Goal: Task Accomplishment & Management: Use online tool/utility

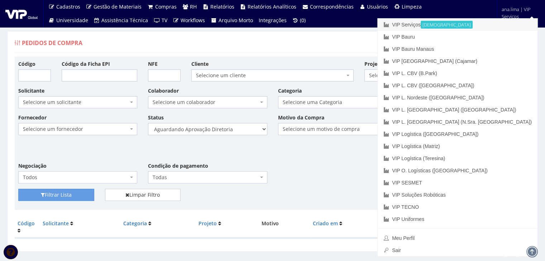
click at [471, 24] on link "VIP Serviços Ativa" at bounding box center [457, 25] width 160 height 12
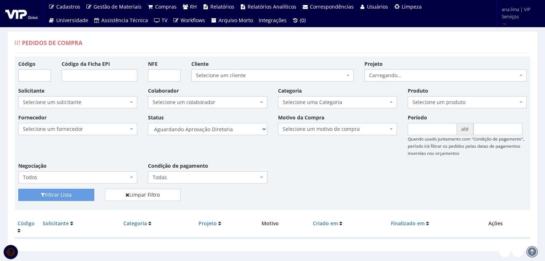
click at [232, 131] on select "Selecione um status Cancelado Aguardando Aprovação Diretoria Pedido Aprovado Ag…" at bounding box center [207, 129] width 119 height 12
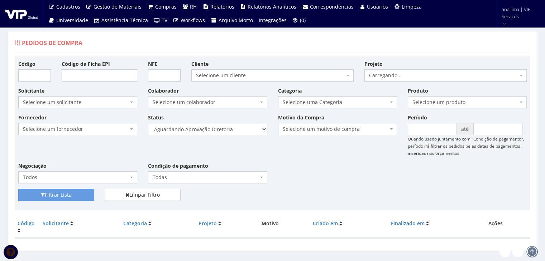
click at [148, 123] on select "Selecione um status Cancelado Aguardando Aprovação Diretoria Pedido Aprovado Ag…" at bounding box center [207, 129] width 119 height 12
click at [82, 194] on button "Filtrar Lista" at bounding box center [56, 195] width 76 height 12
click at [222, 133] on select "Selecione um status Cancelado Aguardando Aprovação Diretoria Pedido Aprovado Ag…" at bounding box center [207, 129] width 119 height 12
select select "4"
click at [148, 123] on select "Selecione um status Cancelado Aguardando Aprovação Diretoria Pedido Aprovado Ag…" at bounding box center [207, 129] width 119 height 12
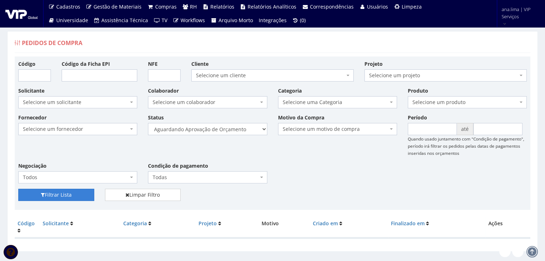
click at [69, 198] on button "Filtrar Lista" at bounding box center [56, 195] width 76 height 12
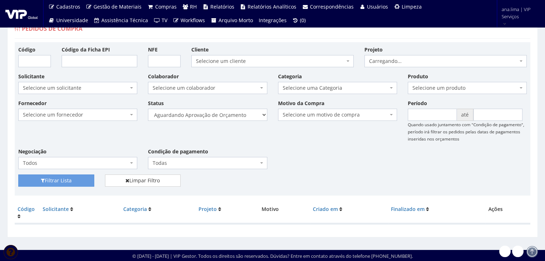
scroll to position [14, 0]
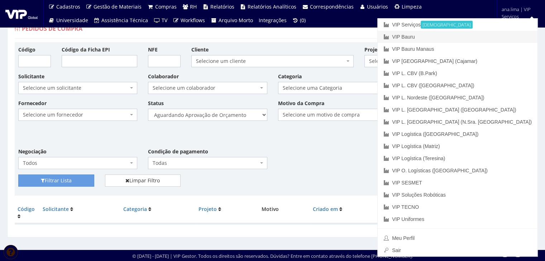
click at [494, 35] on link "VIP Bauru" at bounding box center [457, 37] width 160 height 12
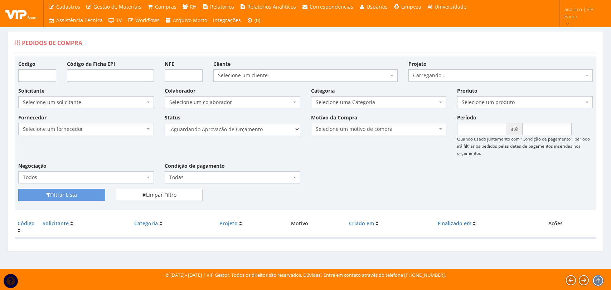
drag, startPoint x: 0, startPoint y: 0, endPoint x: 264, endPoint y: 134, distance: 296.4
click at [264, 131] on select "Selecione um status Cancelado Aguardando Aprovação Diretoria Pedido Aprovado Ag…" at bounding box center [233, 129] width 136 height 12
select select "1"
click at [165, 123] on select "Selecione um status Cancelado Aguardando Aprovação Diretoria Pedido Aprovado Ag…" at bounding box center [233, 129] width 136 height 12
click at [101, 192] on button "Filtrar Lista" at bounding box center [61, 195] width 87 height 12
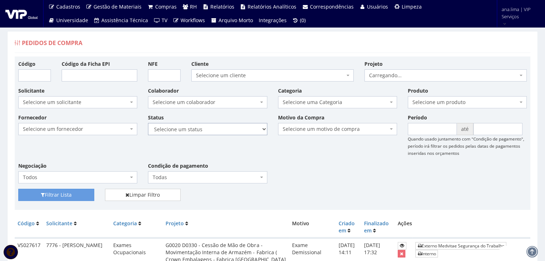
click at [210, 132] on select "Selecione um status Cancelado Aguardando Aprovação Diretoria Pedido Aprovado Ag…" at bounding box center [207, 129] width 119 height 12
select select "1"
click at [148, 123] on select "Selecione um status Cancelado Aguardando Aprovação Diretoria Pedido Aprovado Ag…" at bounding box center [207, 129] width 119 height 12
click at [66, 194] on button "Filtrar Lista" at bounding box center [56, 195] width 76 height 12
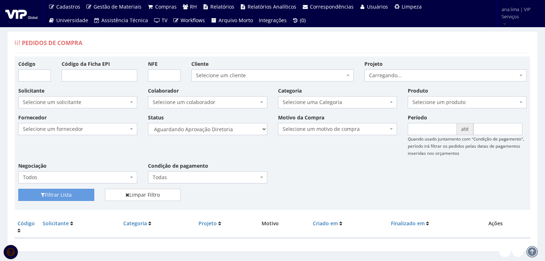
scroll to position [14, 0]
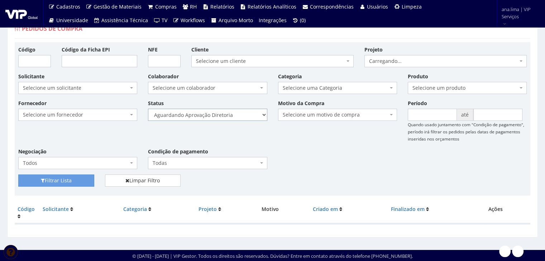
click at [224, 113] on select "Selecione um status Cancelado Aguardando Aprovação Diretoria Pedido Aprovado Ag…" at bounding box center [207, 115] width 119 height 12
select select "4"
click at [148, 109] on select "Selecione um status Cancelado Aguardando Aprovação Diretoria Pedido Aprovado Ag…" at bounding box center [207, 115] width 119 height 12
click at [74, 180] on button "Filtrar Lista" at bounding box center [56, 181] width 76 height 12
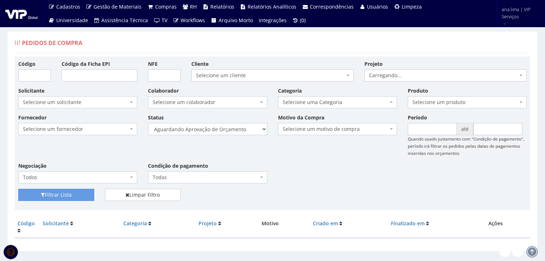
scroll to position [14, 0]
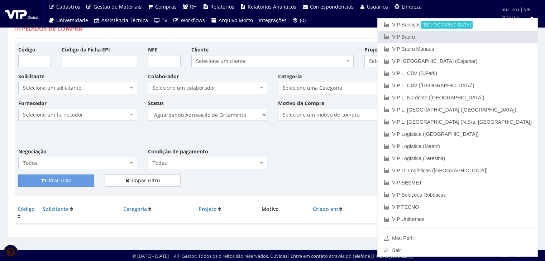
drag, startPoint x: 488, startPoint y: 32, endPoint x: 402, endPoint y: 52, distance: 88.2
click at [488, 32] on link "VIP Bauru" at bounding box center [457, 37] width 160 height 12
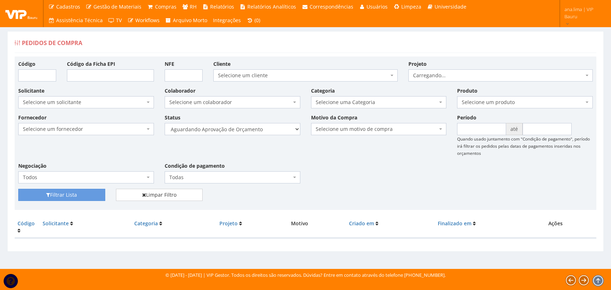
click at [272, 132] on select "Selecione um status Cancelado Aguardando Aprovação Diretoria Pedido Aprovado Ag…" at bounding box center [233, 129] width 136 height 12
select select "1"
click at [165, 123] on select "Selecione um status Cancelado Aguardando Aprovação Diretoria Pedido Aprovado Ag…" at bounding box center [233, 129] width 136 height 12
click at [67, 193] on button "Filtrar Lista" at bounding box center [61, 195] width 87 height 12
click at [244, 132] on select "Selecione um status Cancelado Aguardando Aprovação Diretoria Pedido Aprovado Ag…" at bounding box center [233, 129] width 136 height 12
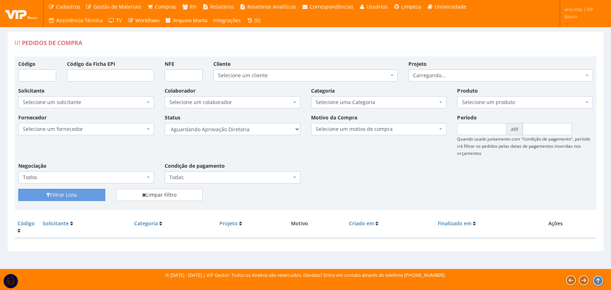
select select "4"
click at [165, 123] on select "Selecione um status Cancelado Aguardando Aprovação Diretoria Pedido Aprovado Ag…" at bounding box center [233, 129] width 136 height 12
click at [73, 192] on button "Filtrar Lista" at bounding box center [61, 195] width 87 height 12
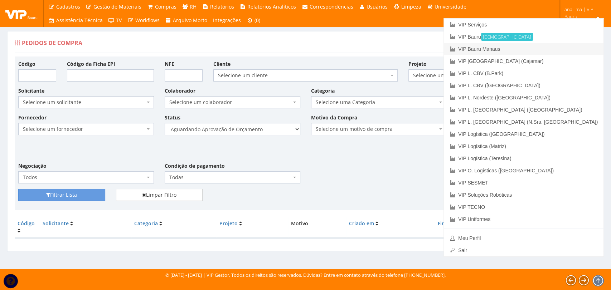
click at [564, 47] on link "VIP Bauru Manaus" at bounding box center [524, 49] width 160 height 12
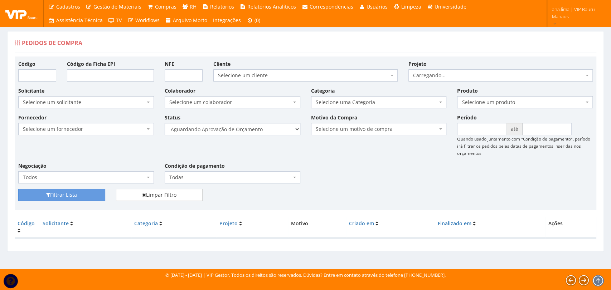
click at [257, 131] on select "Selecione um status Cancelado Aguardando Aprovação Diretoria Pedido Aprovado Ag…" at bounding box center [233, 129] width 136 height 12
select select "1"
click at [165, 123] on select "Selecione um status Cancelado Aguardando Aprovação Diretoria Pedido Aprovado Ag…" at bounding box center [233, 129] width 136 height 12
click at [93, 195] on button "Filtrar Lista" at bounding box center [61, 195] width 87 height 12
click at [239, 129] on select "Selecione um status Cancelado Aguardando Aprovação Diretoria Pedido Aprovado Ag…" at bounding box center [233, 129] width 136 height 12
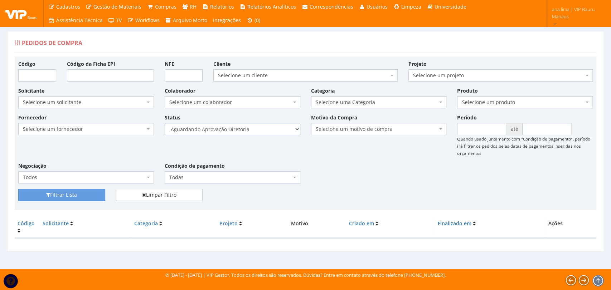
select select "4"
click at [165, 123] on select "Selecione um status Cancelado Aguardando Aprovação Diretoria Pedido Aprovado Ag…" at bounding box center [233, 129] width 136 height 12
click at [84, 195] on button "Filtrar Lista" at bounding box center [61, 195] width 87 height 12
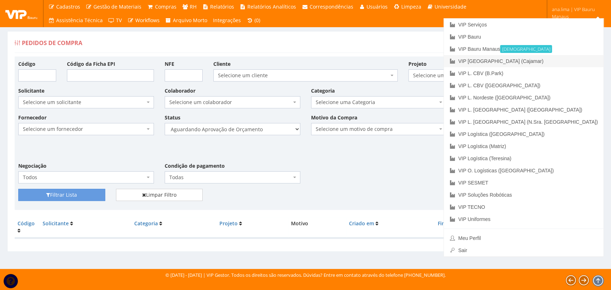
click at [577, 58] on link "VIP [GEOGRAPHIC_DATA] (Cajamar)" at bounding box center [524, 61] width 160 height 12
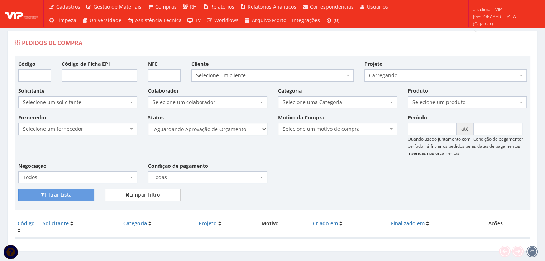
click at [229, 132] on select "Selecione um status Cancelado Aguardando Aprovação Diretoria Pedido Aprovado Ag…" at bounding box center [207, 129] width 119 height 12
select select "1"
click at [148, 123] on select "Selecione um status Cancelado Aguardando Aprovação Diretoria Pedido Aprovado Ag…" at bounding box center [207, 129] width 119 height 12
drag, startPoint x: 79, startPoint y: 191, endPoint x: 110, endPoint y: 171, distance: 36.7
click at [79, 191] on button "Filtrar Lista" at bounding box center [56, 195] width 76 height 12
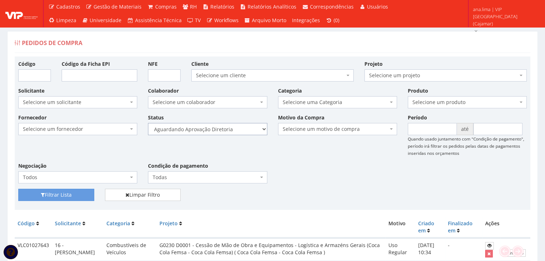
click at [216, 126] on select "Selecione um status Cancelado Aguardando Aprovação Diretoria Pedido Aprovado Ag…" at bounding box center [207, 129] width 119 height 12
select select "4"
click at [148, 123] on select "Selecione um status Cancelado Aguardando Aprovação Diretoria Pedido Aprovado Ag…" at bounding box center [207, 129] width 119 height 12
click at [83, 193] on button "Filtrar Lista" at bounding box center [56, 195] width 76 height 12
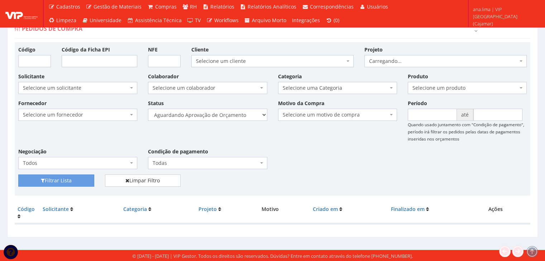
scroll to position [14, 0]
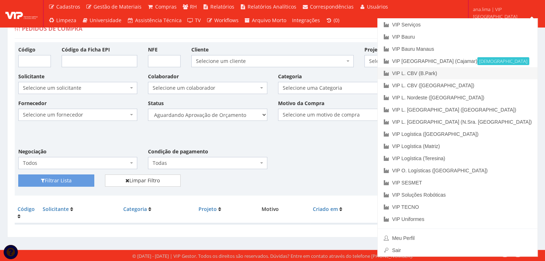
click at [491, 72] on link "VIP L. CBV (B.Park)" at bounding box center [457, 73] width 160 height 12
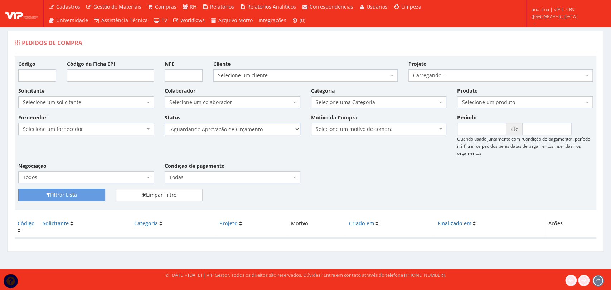
click at [258, 130] on select "Selecione um status Cancelado Aguardando Aprovação Diretoria Pedido Aprovado Ag…" at bounding box center [233, 129] width 136 height 12
select select "1"
click at [165, 123] on select "Selecione um status Cancelado Aguardando Aprovação Diretoria Pedido Aprovado Ag…" at bounding box center [233, 129] width 136 height 12
drag, startPoint x: 76, startPoint y: 194, endPoint x: 92, endPoint y: 189, distance: 16.9
click at [76, 194] on button "Filtrar Lista" at bounding box center [61, 195] width 87 height 12
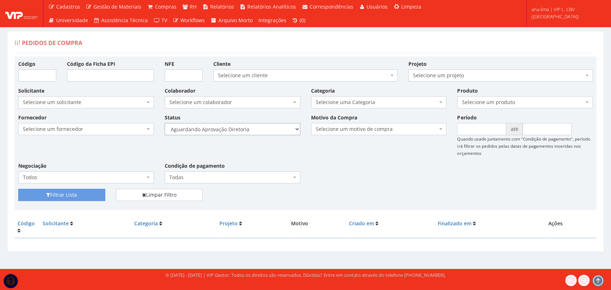
click at [261, 127] on select "Selecione um status Cancelado Aguardando Aprovação Diretoria Pedido Aprovado Ag…" at bounding box center [233, 129] width 136 height 12
select select "4"
click at [165, 123] on select "Selecione um status Cancelado Aguardando Aprovação Diretoria Pedido Aprovado Ag…" at bounding box center [233, 129] width 136 height 12
click at [94, 195] on button "Filtrar Lista" at bounding box center [61, 195] width 87 height 12
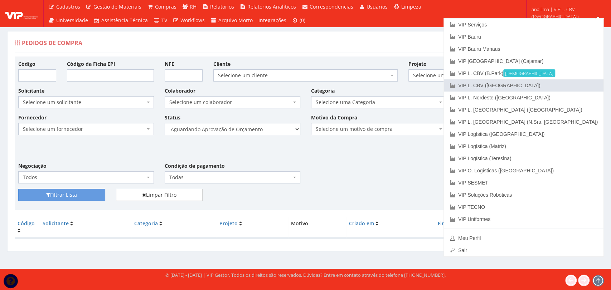
drag, startPoint x: 563, startPoint y: 86, endPoint x: 505, endPoint y: 117, distance: 66.3
click at [563, 86] on link "VIP L. CBV ([GEOGRAPHIC_DATA])" at bounding box center [524, 85] width 160 height 12
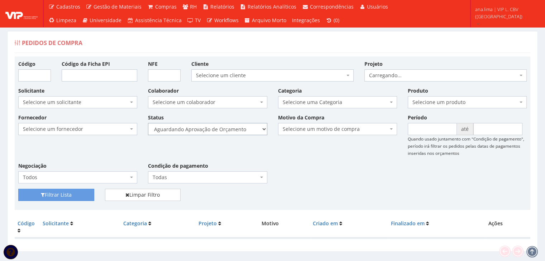
drag, startPoint x: 0, startPoint y: 0, endPoint x: 233, endPoint y: 135, distance: 269.5
click at [236, 127] on select "Selecione um status Cancelado Aguardando Aprovação Diretoria Pedido Aprovado Ag…" at bounding box center [207, 129] width 119 height 12
select select "1"
click at [148, 123] on select "Selecione um status Cancelado Aguardando Aprovação Diretoria Pedido Aprovado Ag…" at bounding box center [207, 129] width 119 height 12
click at [68, 198] on button "Filtrar Lista" at bounding box center [56, 195] width 76 height 12
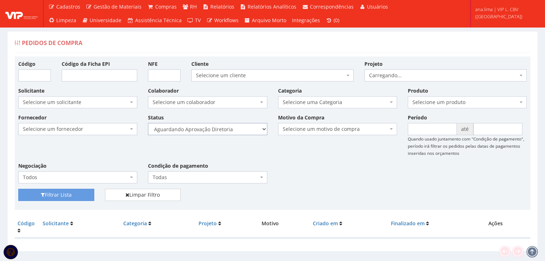
click at [226, 129] on select "Selecione um status Cancelado Aguardando Aprovação Diretoria Pedido Aprovado Ag…" at bounding box center [207, 129] width 119 height 12
select select "4"
click at [148, 123] on select "Selecione um status Cancelado Aguardando Aprovação Diretoria Pedido Aprovado Ag…" at bounding box center [207, 129] width 119 height 12
click at [77, 195] on button "Filtrar Lista" at bounding box center [56, 195] width 76 height 12
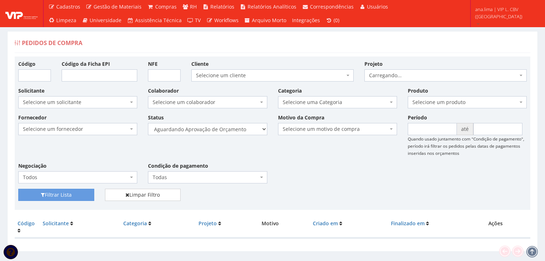
scroll to position [14, 0]
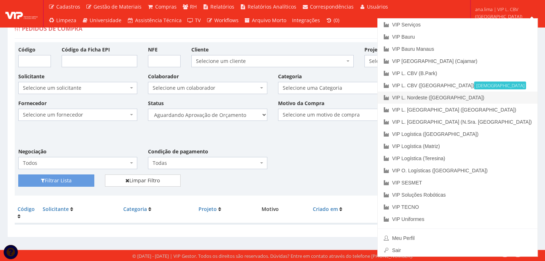
click at [505, 102] on link "VIP L. Nordeste ([GEOGRAPHIC_DATA])" at bounding box center [457, 98] width 160 height 12
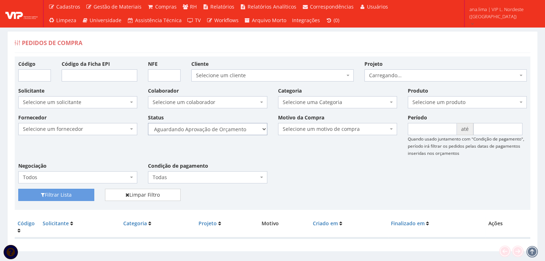
drag, startPoint x: 0, startPoint y: 0, endPoint x: 235, endPoint y: 131, distance: 269.3
click at [235, 131] on select "Selecione um status Cancelado Aguardando Aprovação Diretoria Pedido Aprovado Ag…" at bounding box center [207, 129] width 119 height 12
select select "1"
click at [148, 123] on select "Selecione um status Cancelado Aguardando Aprovação Diretoria Pedido Aprovado Ag…" at bounding box center [207, 129] width 119 height 12
click at [80, 193] on button "Filtrar Lista" at bounding box center [56, 195] width 76 height 12
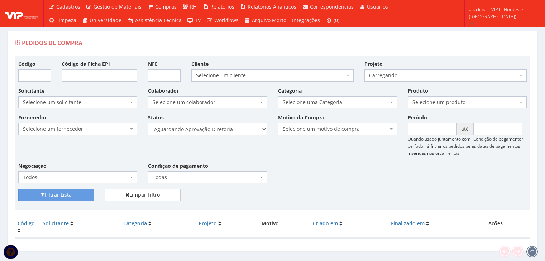
click at [246, 130] on select "Selecione um status Cancelado Aguardando Aprovação Diretoria Pedido Aprovado Ag…" at bounding box center [207, 129] width 119 height 12
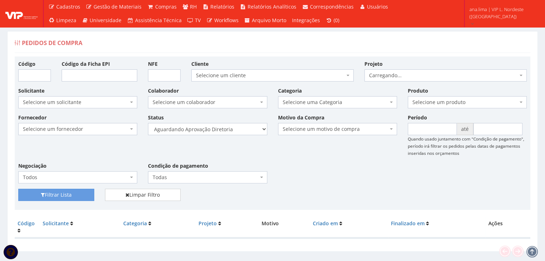
select select "4"
click at [148, 123] on select "Selecione um status Cancelado Aguardando Aprovação Diretoria Pedido Aprovado Ag…" at bounding box center [207, 129] width 119 height 12
click at [77, 197] on button "Filtrar Lista" at bounding box center [56, 195] width 76 height 12
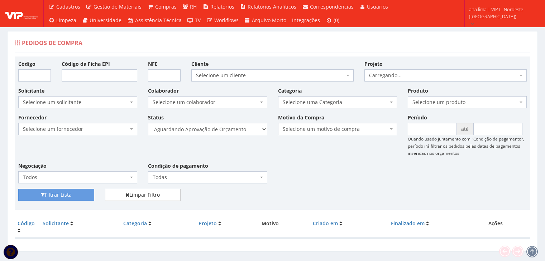
scroll to position [14, 0]
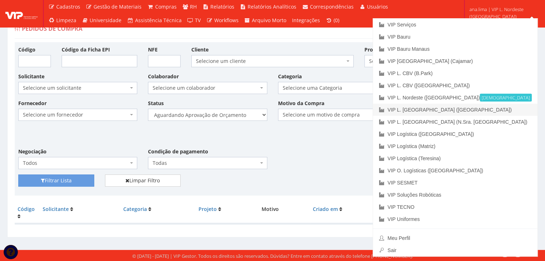
click at [508, 111] on link "VIP L. [GEOGRAPHIC_DATA] ([GEOGRAPHIC_DATA])" at bounding box center [455, 110] width 164 height 12
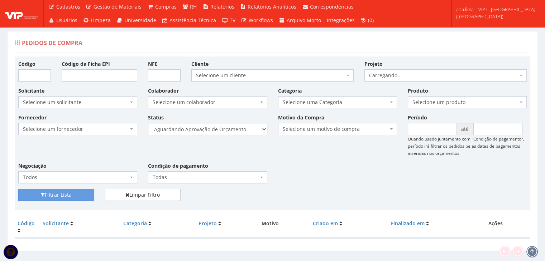
click at [251, 128] on select "Selecione um status Cancelado Aguardando Aprovação Diretoria Pedido Aprovado Ag…" at bounding box center [207, 129] width 119 height 12
select select "1"
click at [148, 123] on select "Selecione um status Cancelado Aguardando Aprovação Diretoria Pedido Aprovado Ag…" at bounding box center [207, 129] width 119 height 12
drag, startPoint x: 79, startPoint y: 192, endPoint x: 173, endPoint y: 144, distance: 105.5
click at [79, 192] on button "Filtrar Lista" at bounding box center [56, 195] width 76 height 12
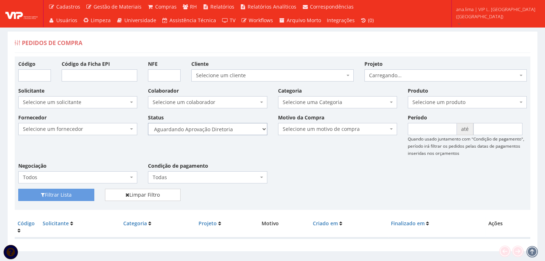
drag, startPoint x: 0, startPoint y: 0, endPoint x: 250, endPoint y: 134, distance: 283.0
click at [250, 129] on select "Selecione um status Cancelado Aguardando Aprovação Diretoria Pedido Aprovado Ag…" at bounding box center [207, 129] width 119 height 12
select select "4"
click at [148, 123] on select "Selecione um status Cancelado Aguardando Aprovação Diretoria Pedido Aprovado Ag…" at bounding box center [207, 129] width 119 height 12
click at [79, 194] on button "Filtrar Lista" at bounding box center [56, 195] width 76 height 12
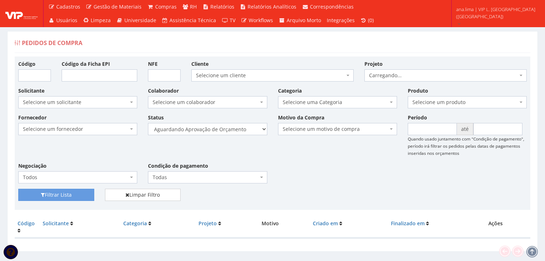
scroll to position [14, 0]
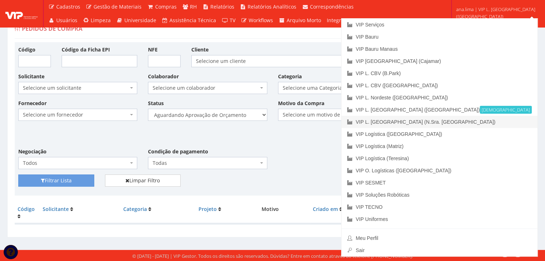
click at [513, 119] on link "VIP L. [GEOGRAPHIC_DATA] (N.Sra. [GEOGRAPHIC_DATA])" at bounding box center [439, 122] width 196 height 12
